Goal: Complete application form

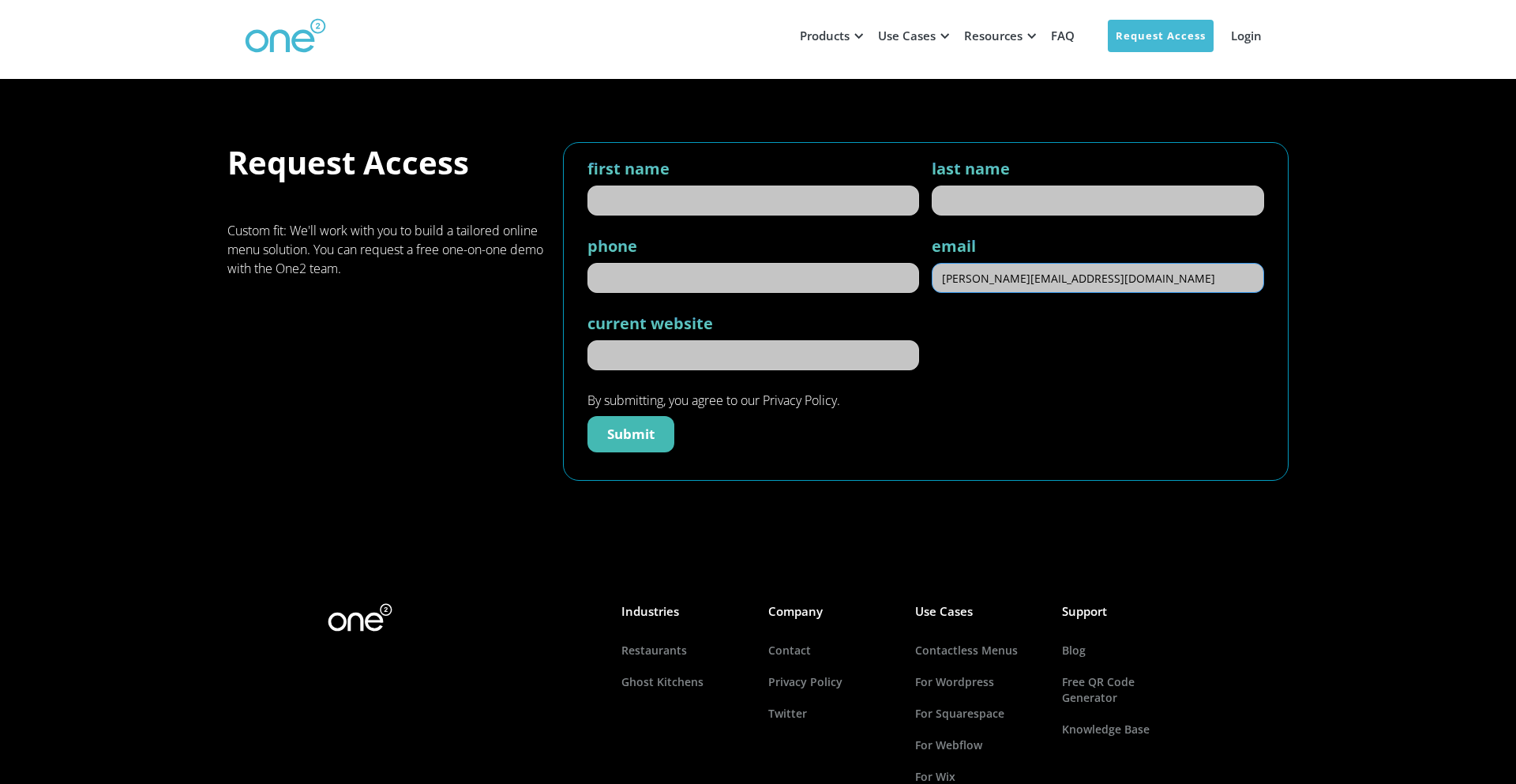
type input "hannah@punave.com"
type input "Hannah"
type input "Melotto"
type input "(401) 366-2156"
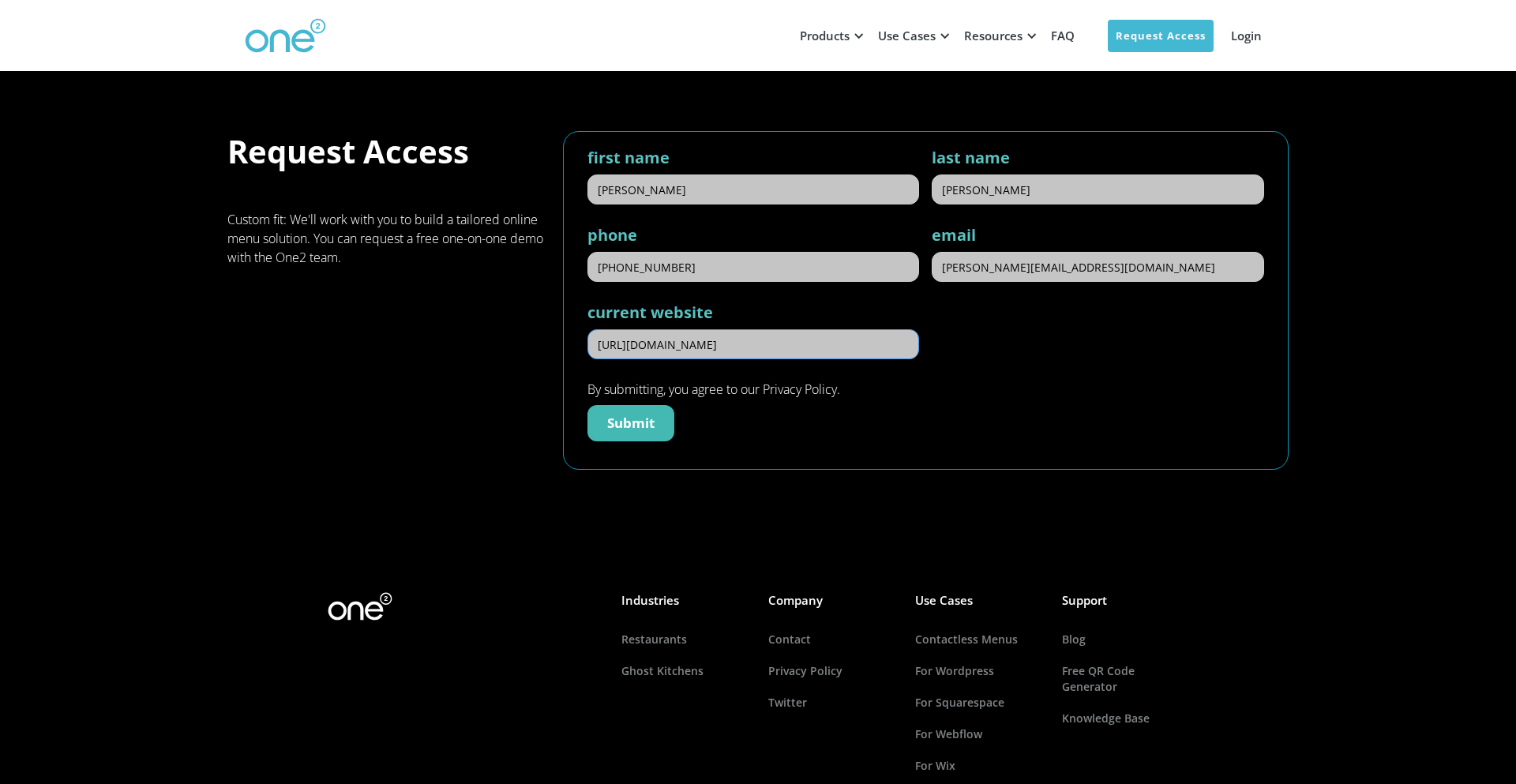
type input "https://go.punave.com/ai"
click at [588, 431] on input "Submit" at bounding box center [631, 423] width 87 height 36
